Goal: Information Seeking & Learning: Learn about a topic

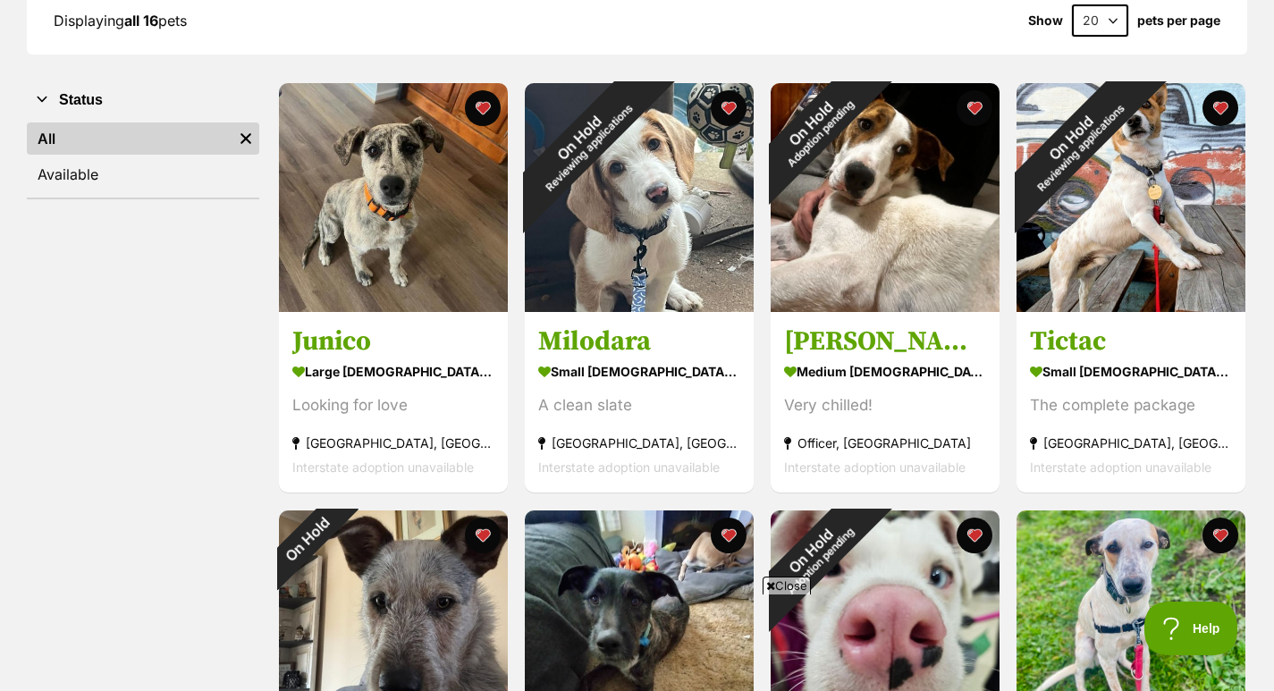
scroll to position [0, 8]
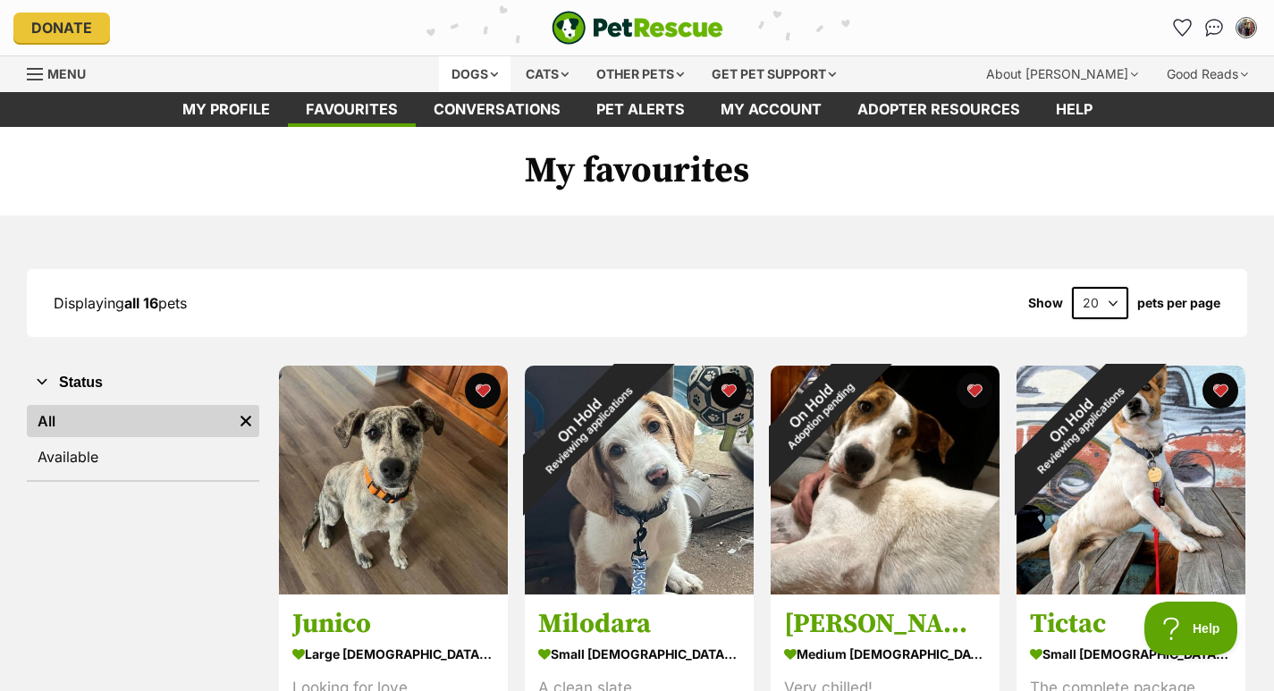
click at [457, 80] on div "Dogs" at bounding box center [475, 74] width 72 height 36
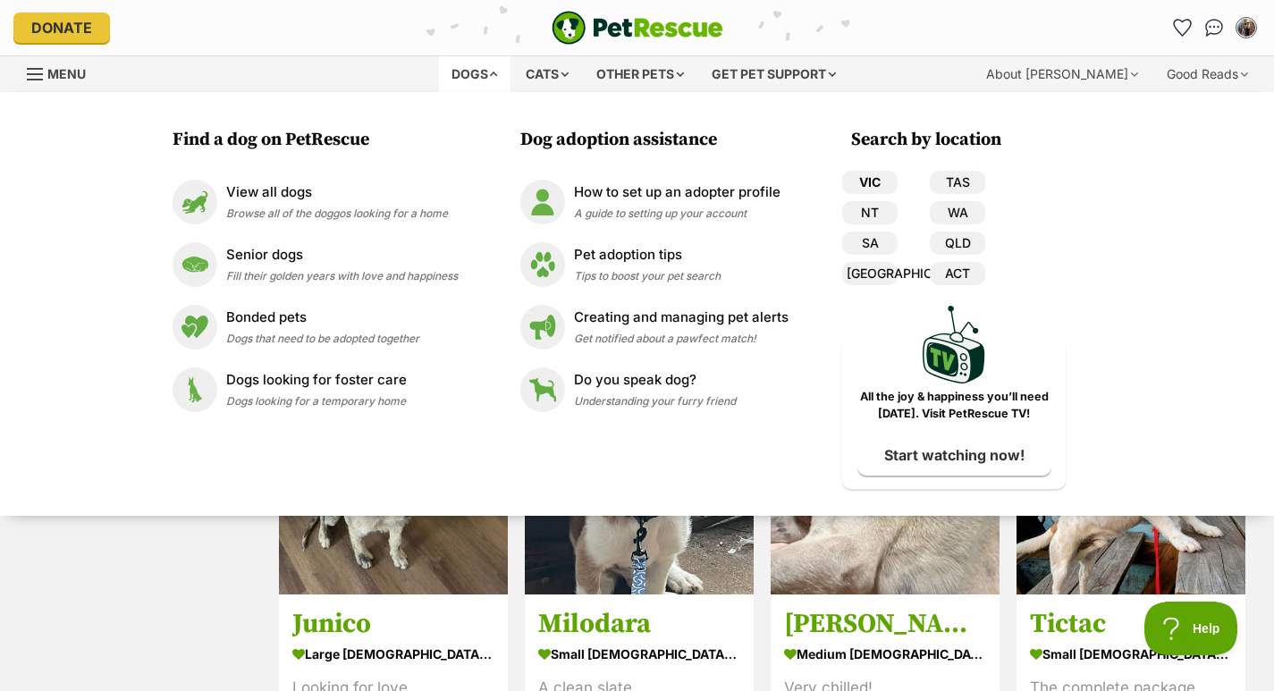
click at [866, 184] on link "VIC" at bounding box center [869, 182] width 55 height 23
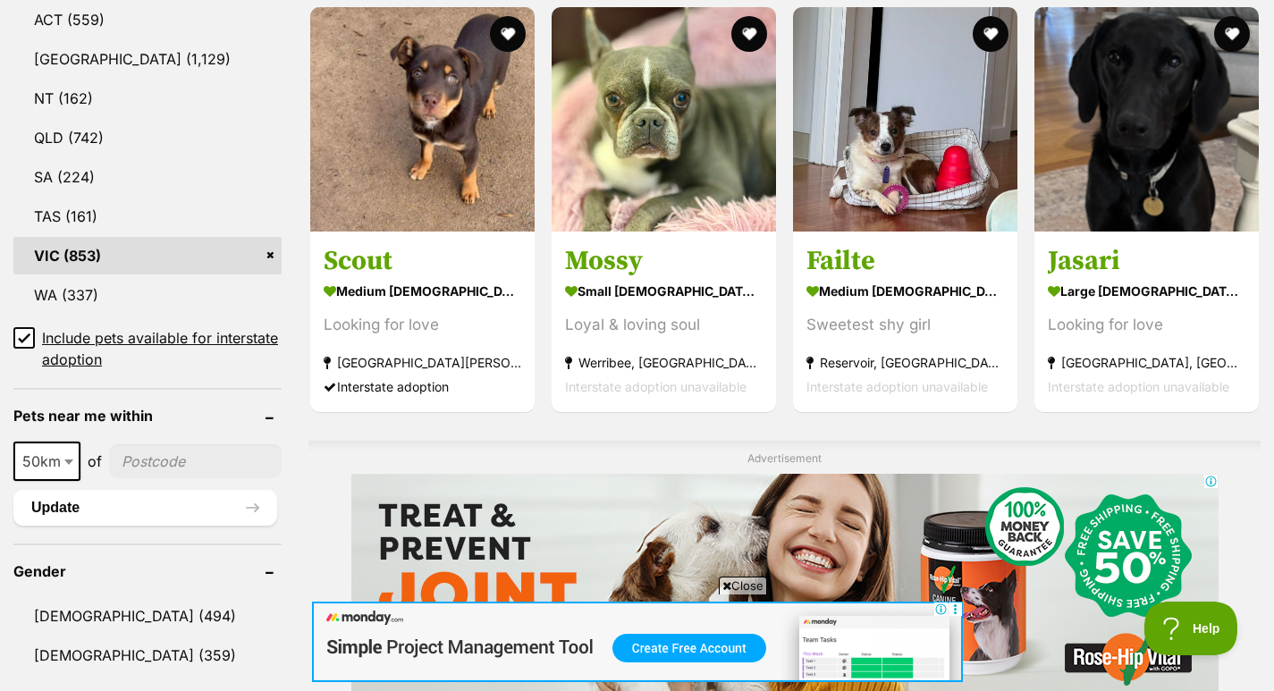
scroll to position [1015, 0]
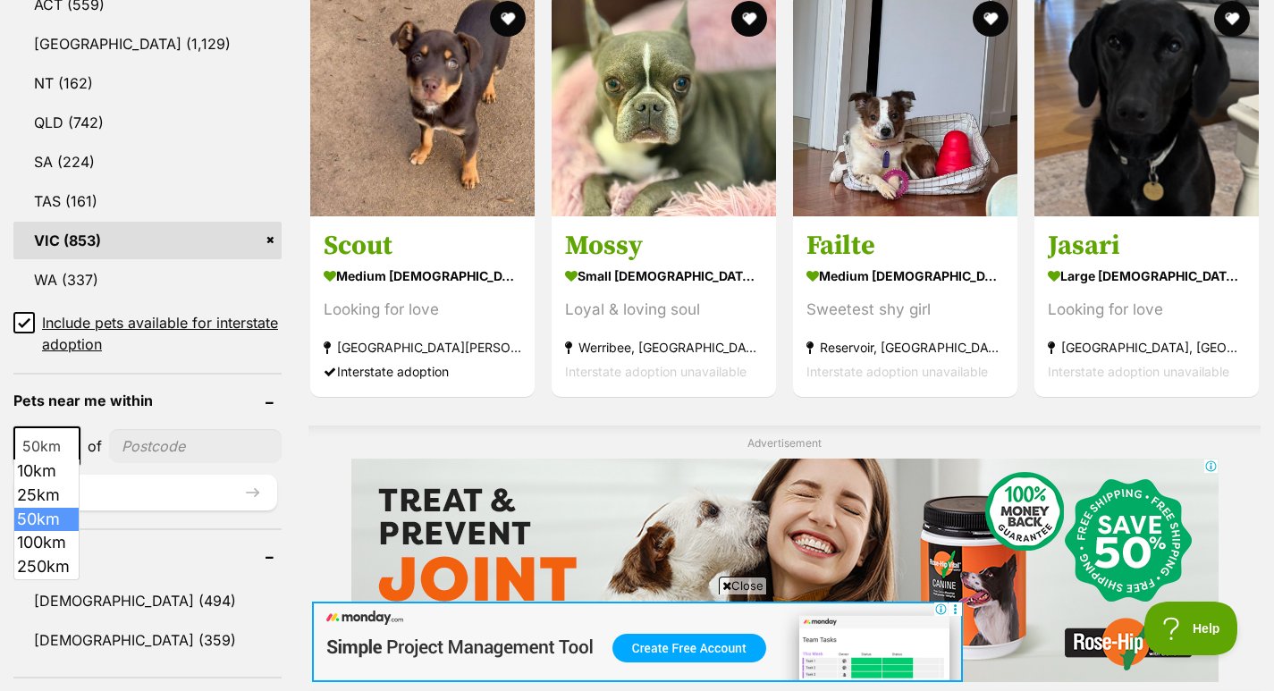
click at [67, 444] on b at bounding box center [68, 446] width 9 height 5
select select "250"
click at [198, 432] on input"] "postcode" at bounding box center [200, 446] width 164 height 34
type input"] "3052"
click at [235, 482] on button "Update" at bounding box center [145, 493] width 264 height 36
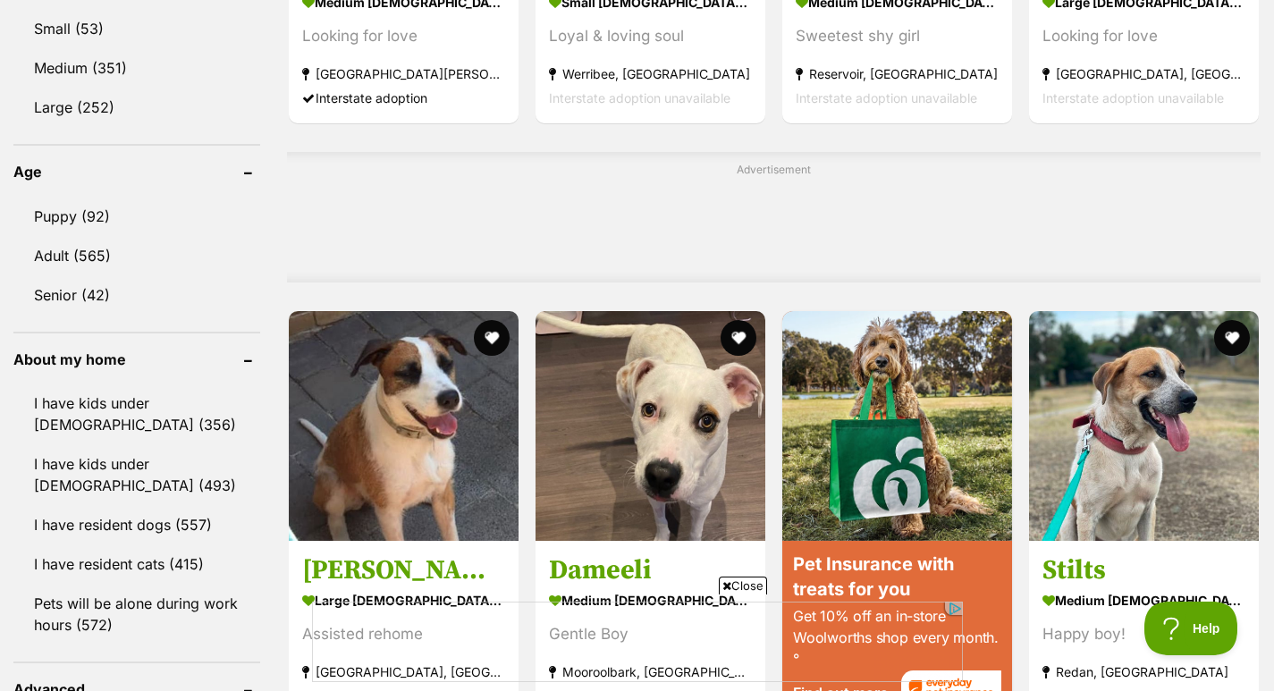
scroll to position [1293, 0]
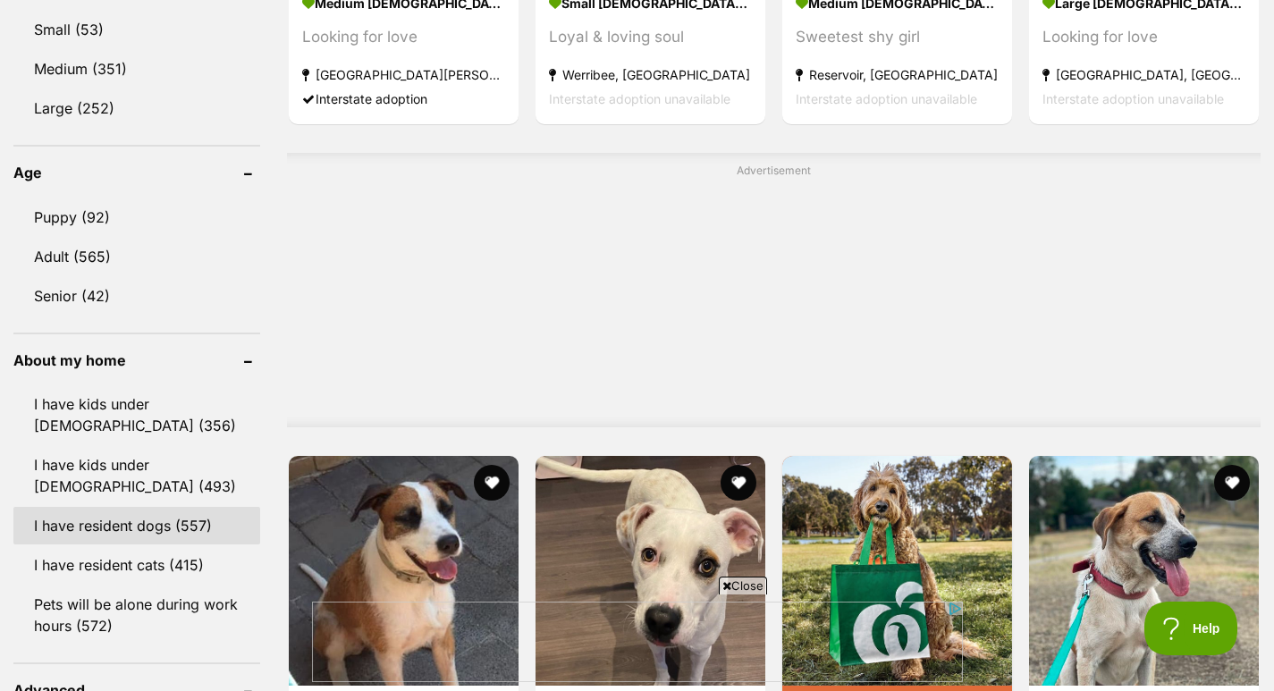
click at [183, 519] on link "I have resident dogs (557)" at bounding box center [136, 526] width 247 height 38
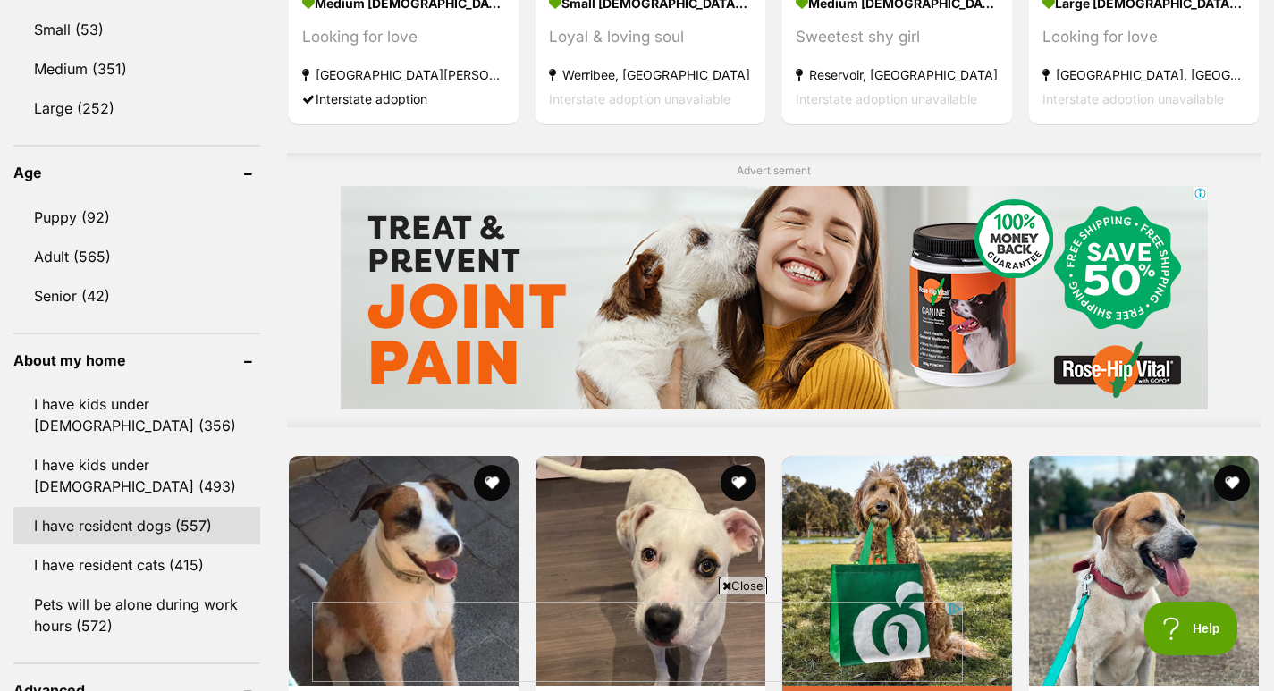
scroll to position [0, 0]
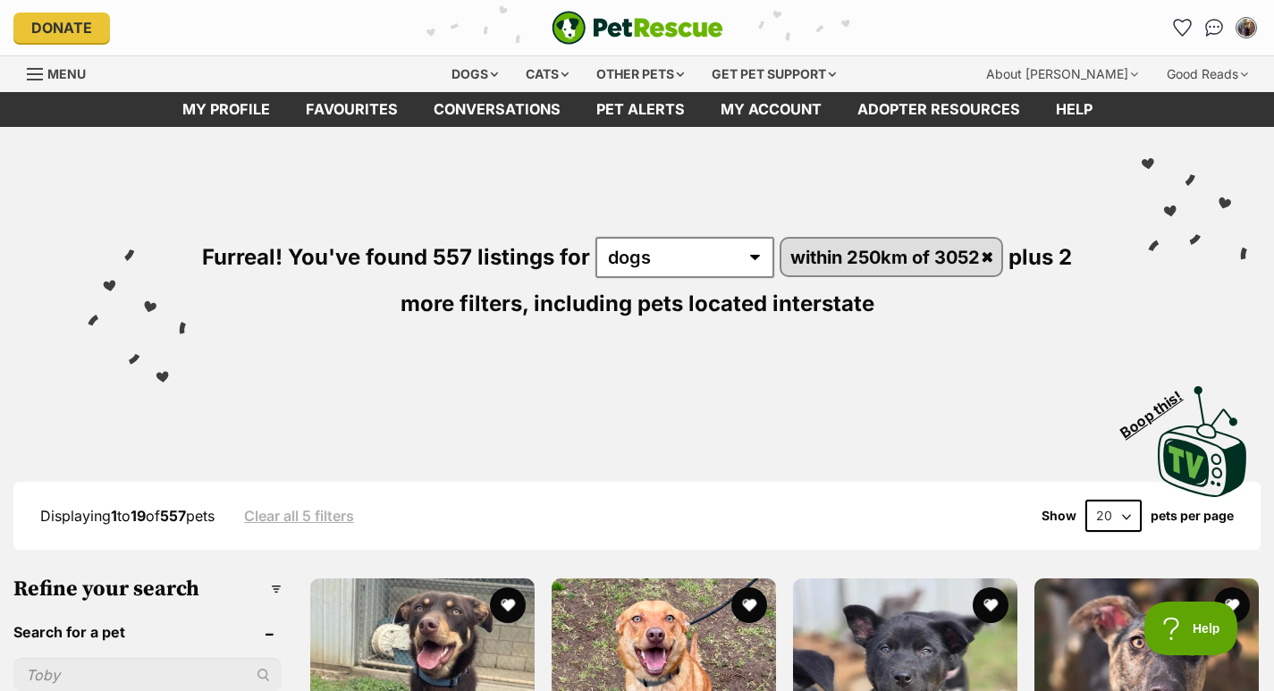
click at [1122, 514] on select "20 40 60" at bounding box center [1113, 516] width 56 height 32
select select "60"
click at [1085, 501] on select "20 40 60" at bounding box center [1113, 516] width 56 height 32
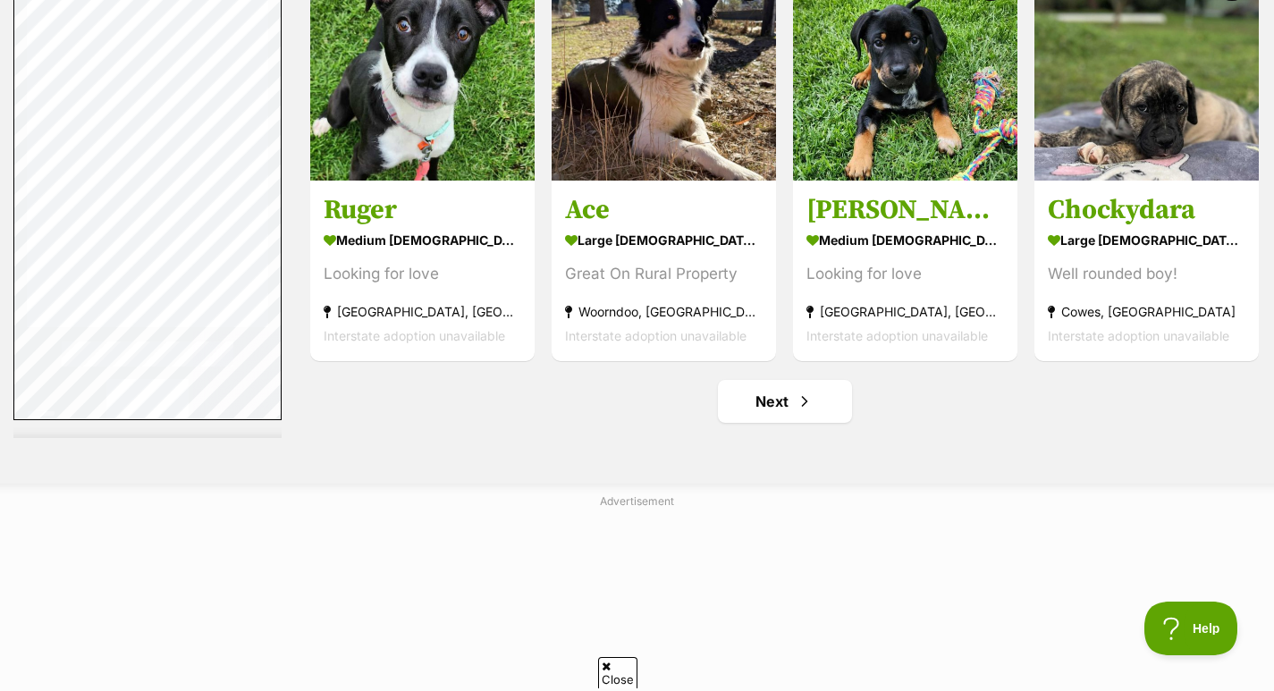
scroll to position [9303, 0]
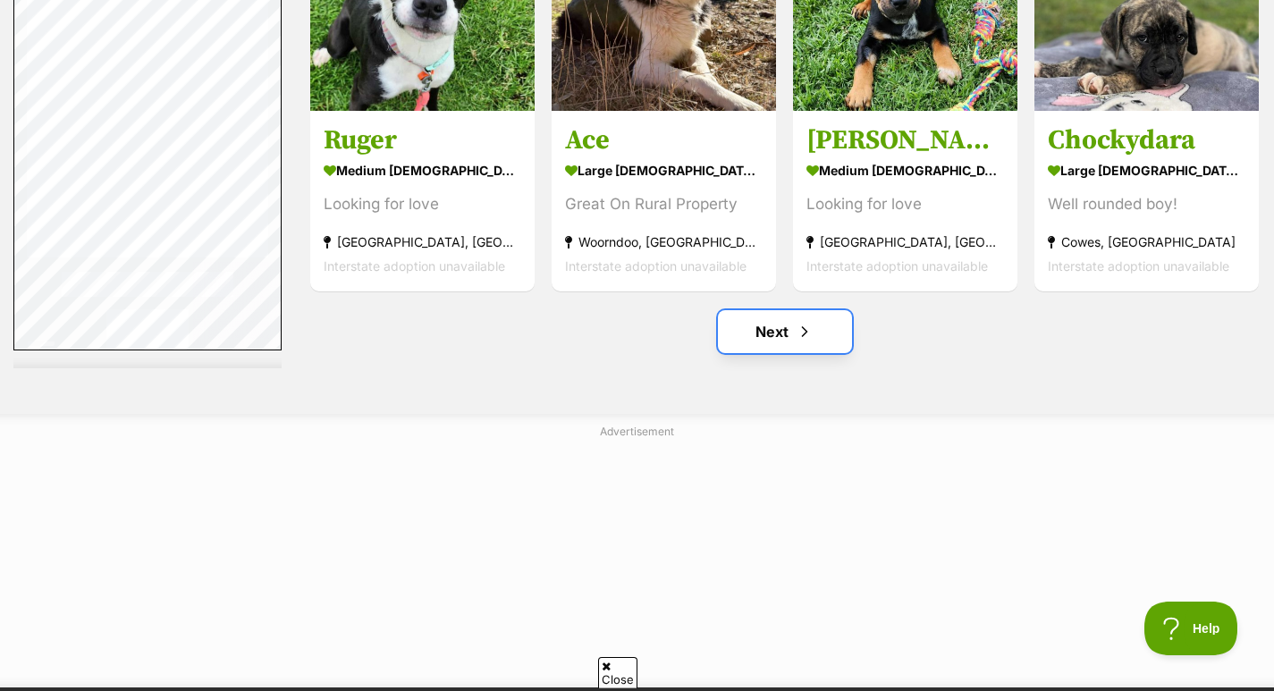
click at [790, 326] on link "Next" at bounding box center [785, 331] width 134 height 43
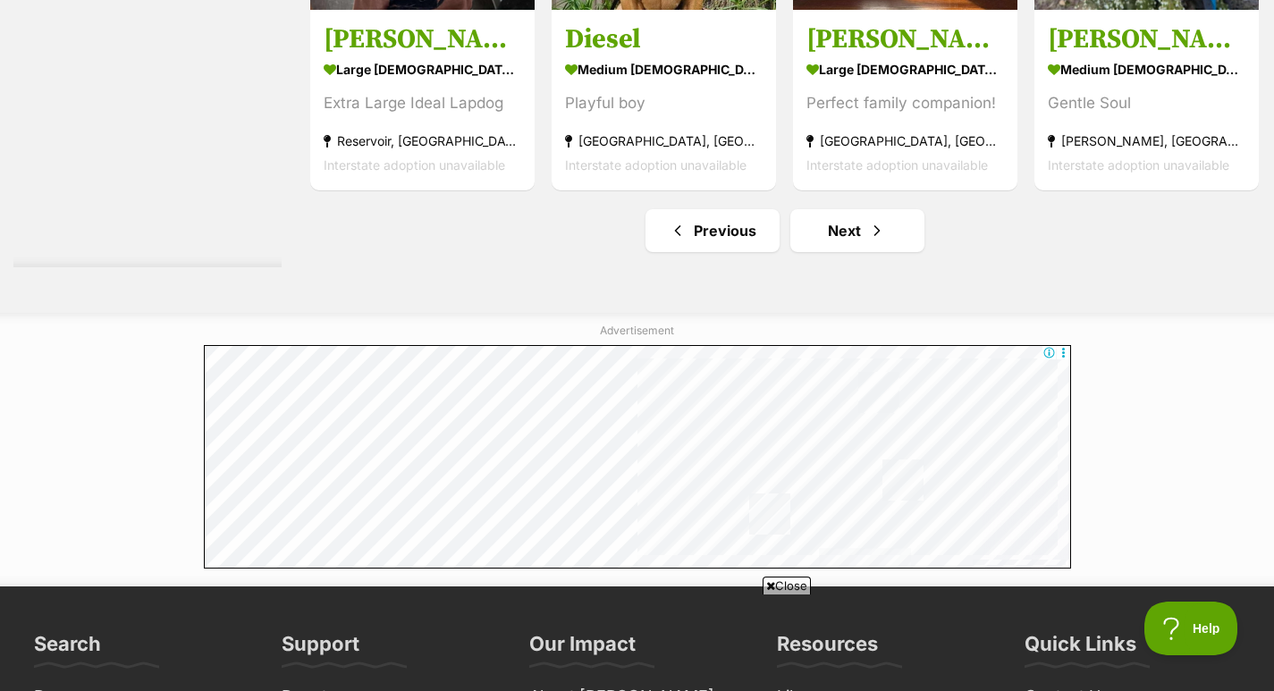
scroll to position [9586, 0]
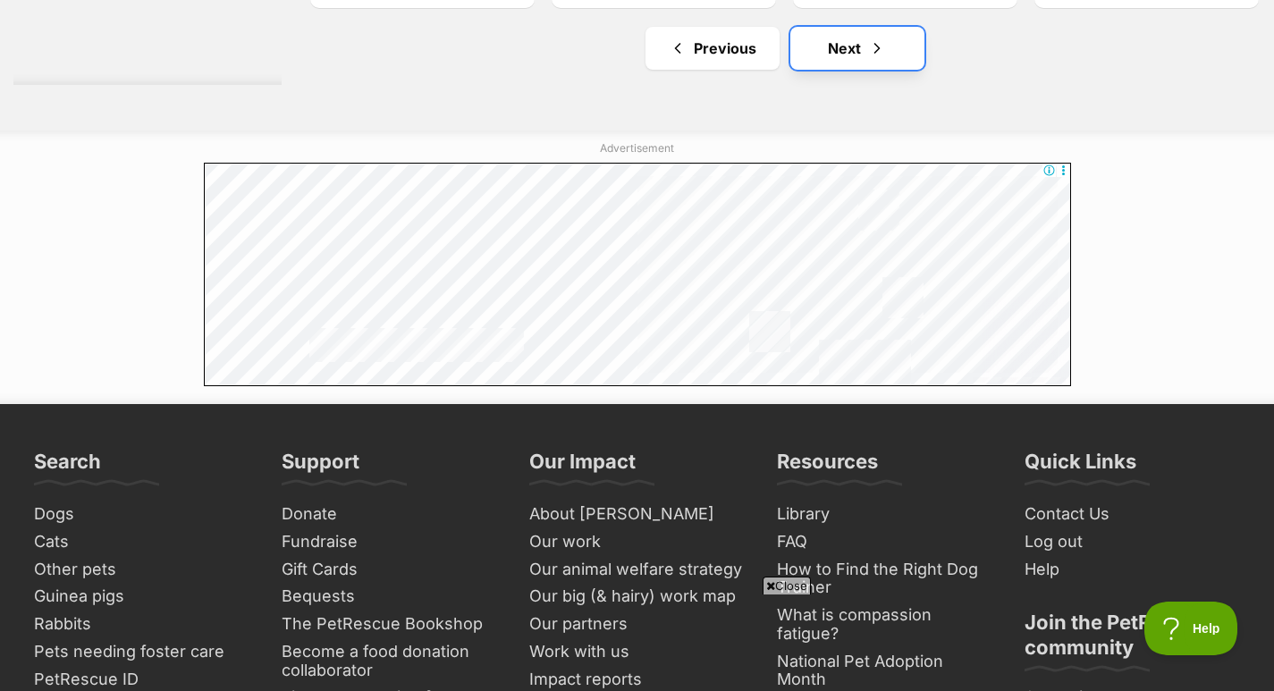
click at [873, 39] on span "Next page" at bounding box center [877, 48] width 18 height 21
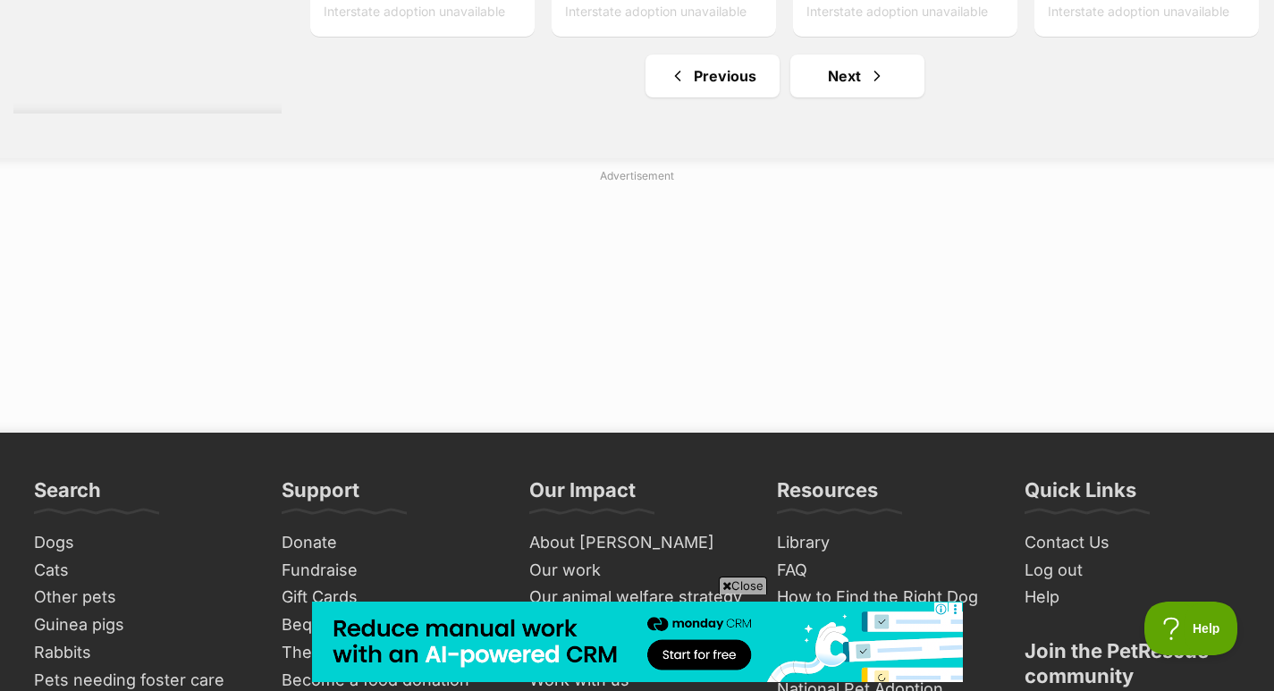
scroll to position [9709, 0]
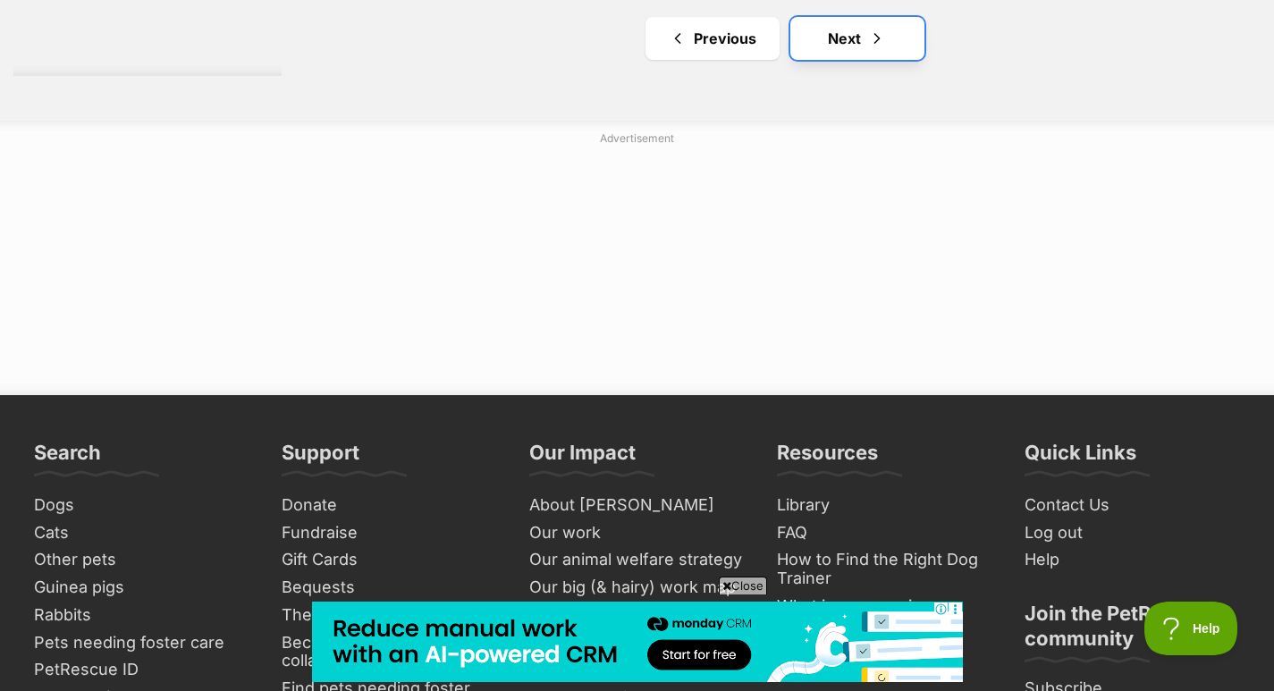
click at [871, 34] on span "Next page" at bounding box center [877, 38] width 18 height 21
